Goal: Task Accomplishment & Management: Manage account settings

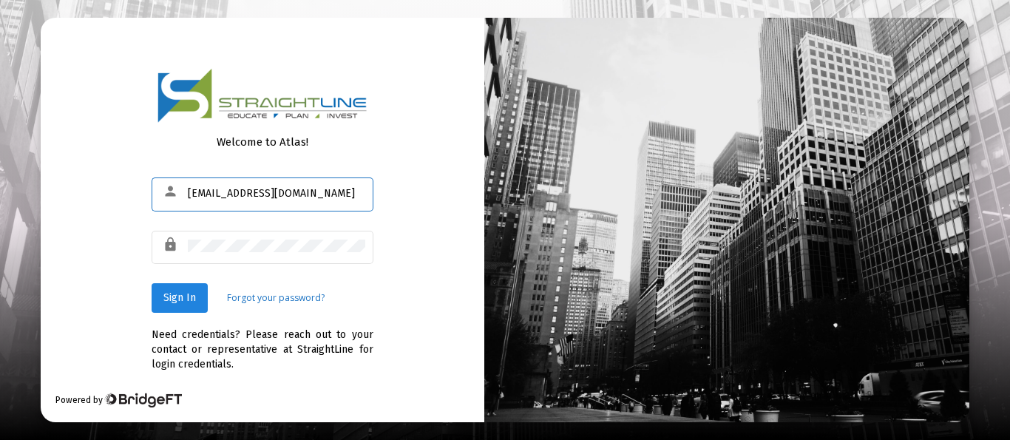
type input "[EMAIL_ADDRESS][DOMAIN_NAME]"
click at [183, 295] on span "Sign In" at bounding box center [179, 297] width 33 height 13
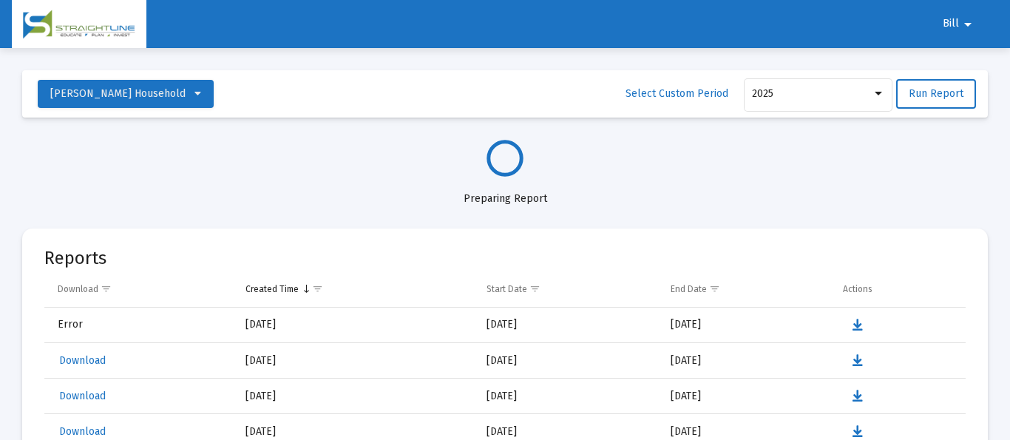
select select "View all"
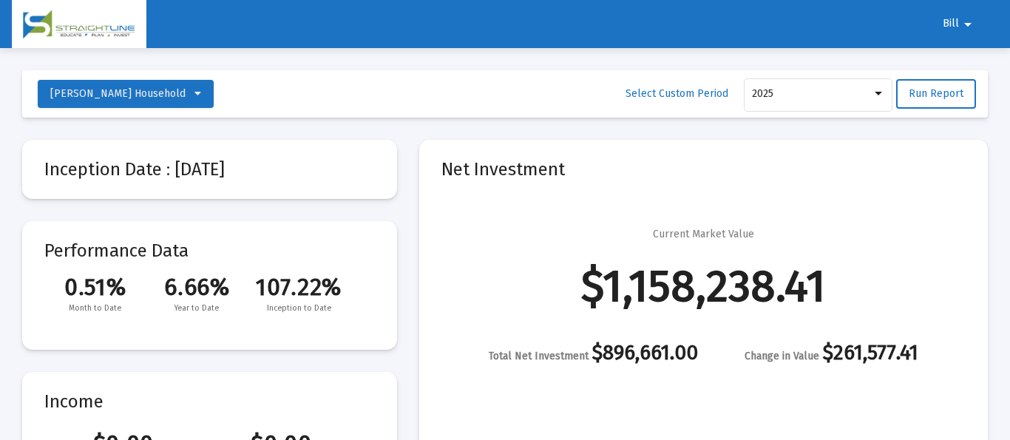
scroll to position [710, 0]
click at [969, 24] on mat-icon "arrow_drop_down" at bounding box center [968, 25] width 18 height 30
click at [972, 58] on button "Logout" at bounding box center [967, 62] width 83 height 35
